Goal: Navigation & Orientation: Find specific page/section

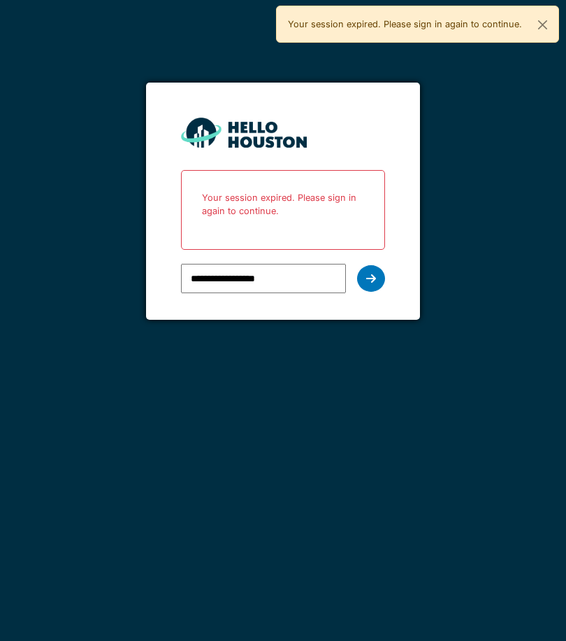
click at [372, 276] on icon at bounding box center [371, 278] width 10 height 11
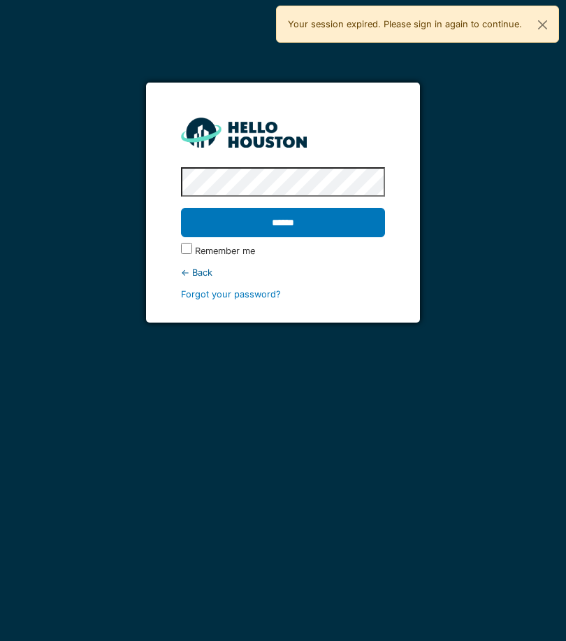
click at [353, 220] on input "******" at bounding box center [283, 222] width 204 height 29
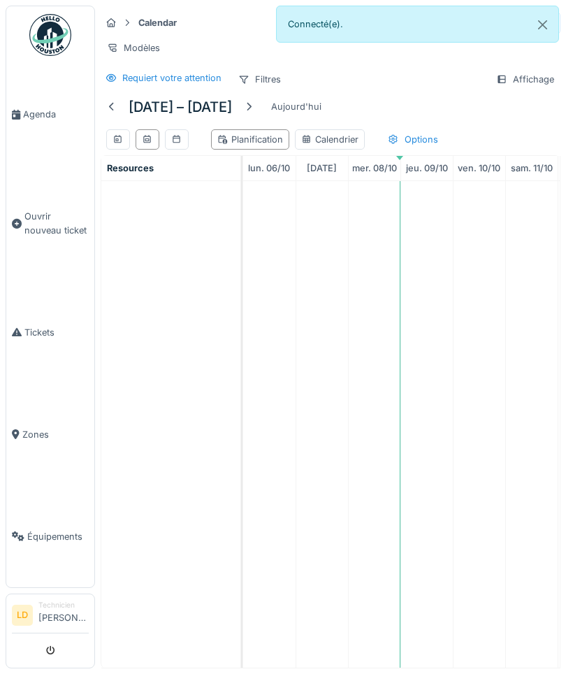
click at [39, 117] on span "Agenda" at bounding box center [56, 114] width 66 height 13
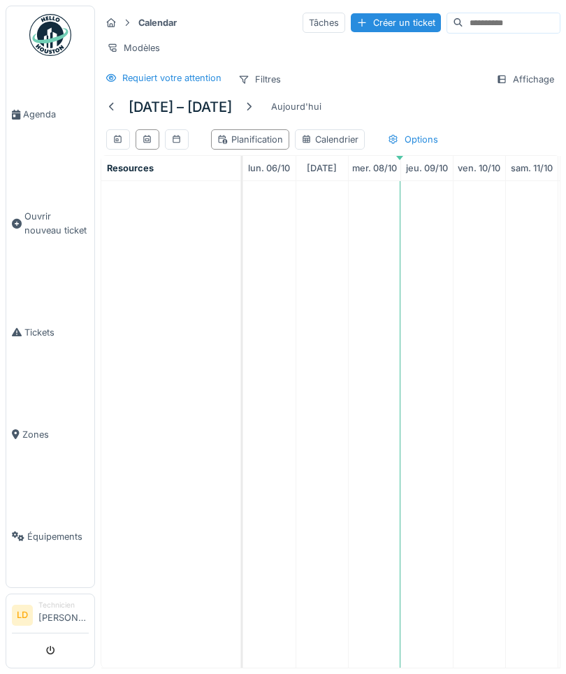
click at [38, 115] on span "Agenda" at bounding box center [56, 114] width 66 height 13
